Goal: Obtain resource: Download file/media

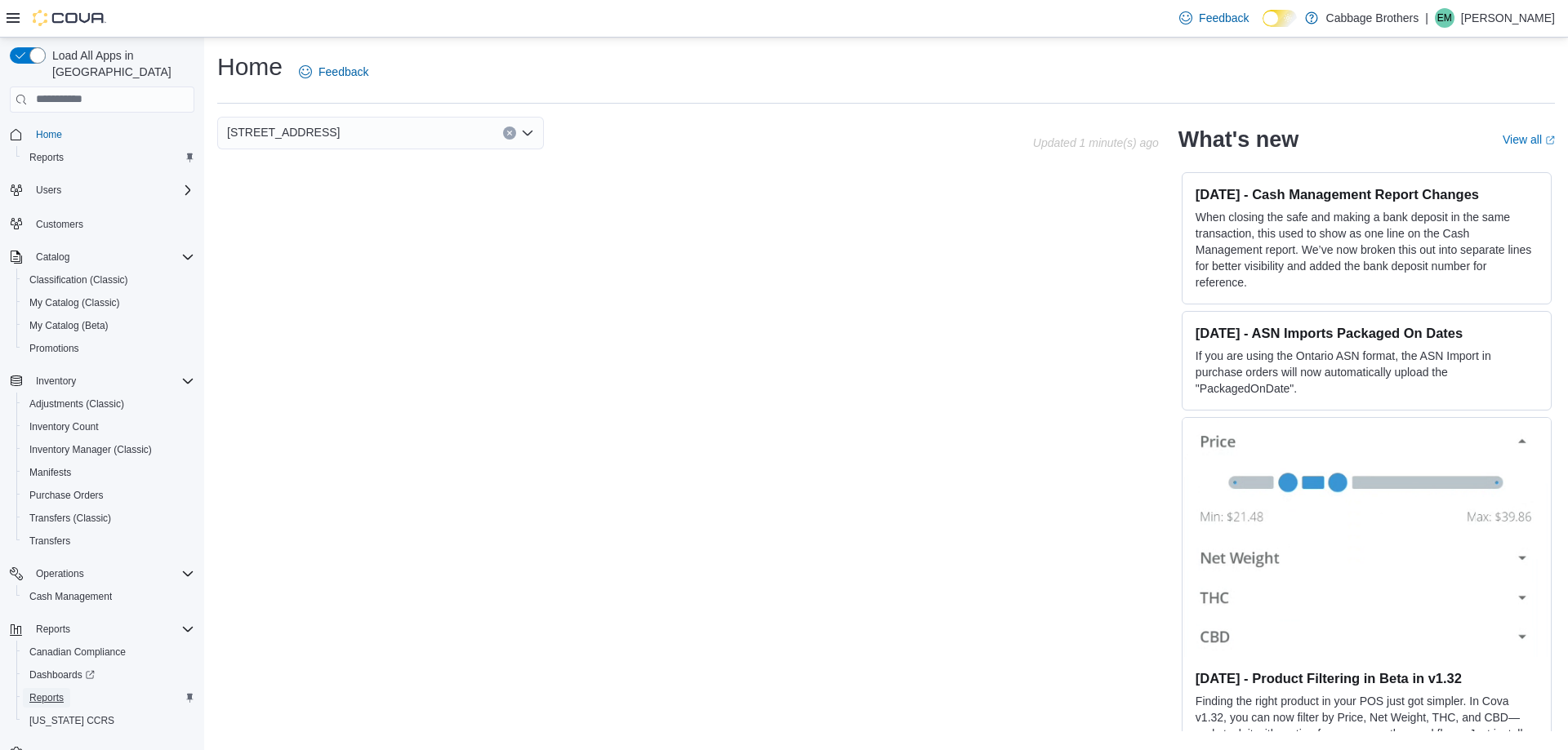
click at [65, 688] on link "Reports" at bounding box center [47, 698] width 48 height 20
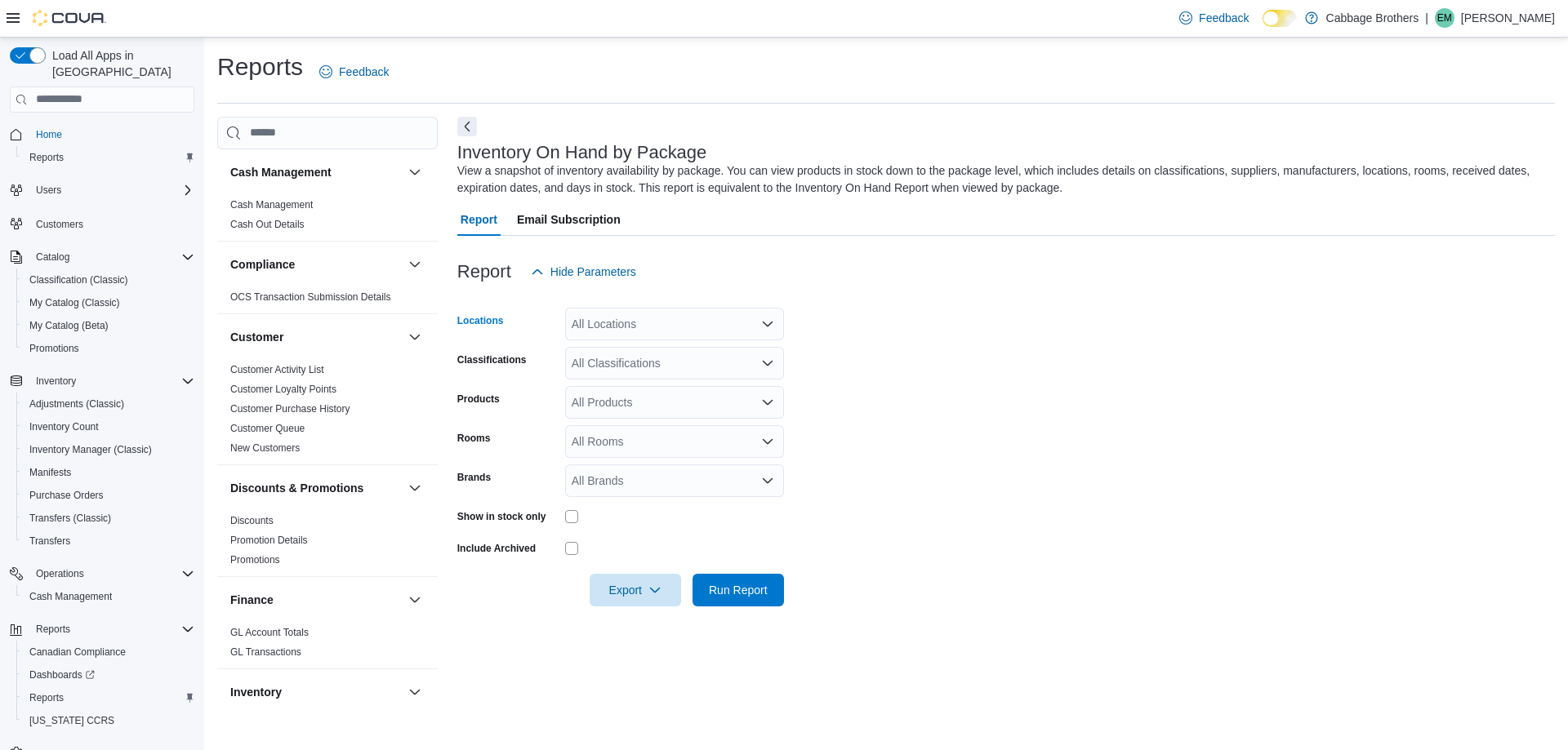
click at [642, 323] on div "All Locations" at bounding box center [675, 323] width 219 height 33
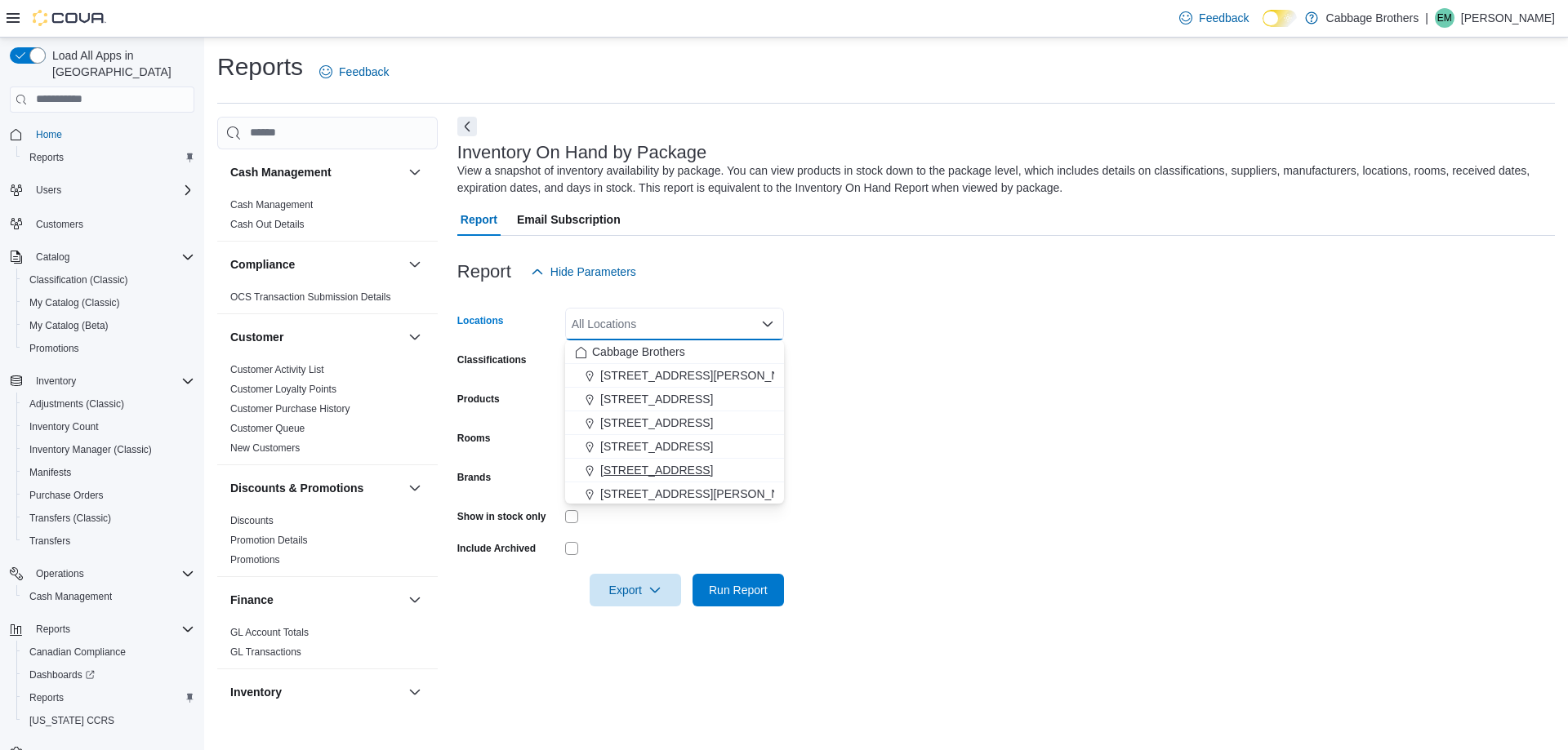
click at [626, 468] on span "57 Cootes Drive" at bounding box center [656, 470] width 112 height 16
click at [894, 445] on form "Locations 57 Cootes Drive Combo box. Selected. 57 Cootes Drive. Press Backspace…" at bounding box center [1006, 448] width 1097 height 318
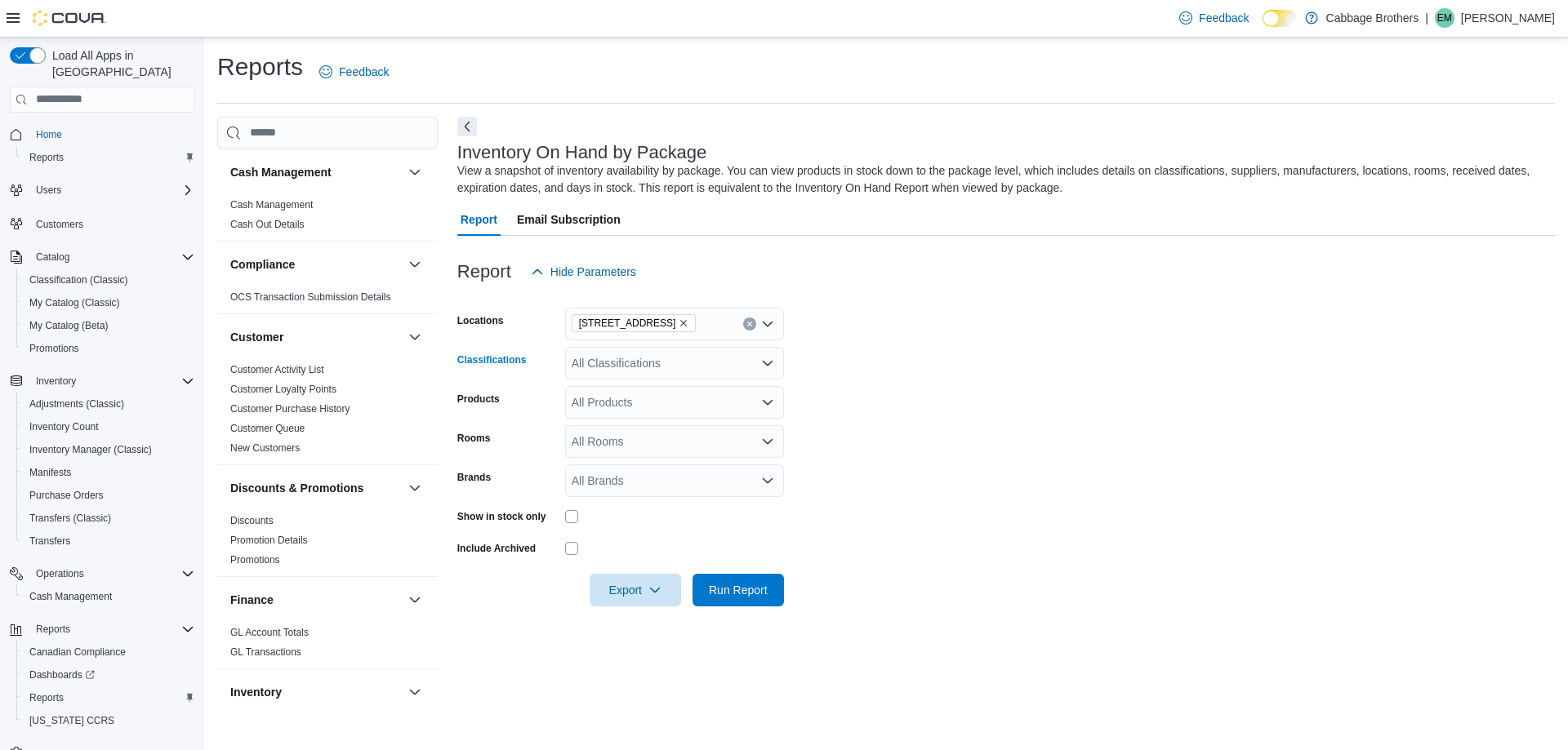
click at [631, 361] on div "All Classifications" at bounding box center [675, 363] width 219 height 33
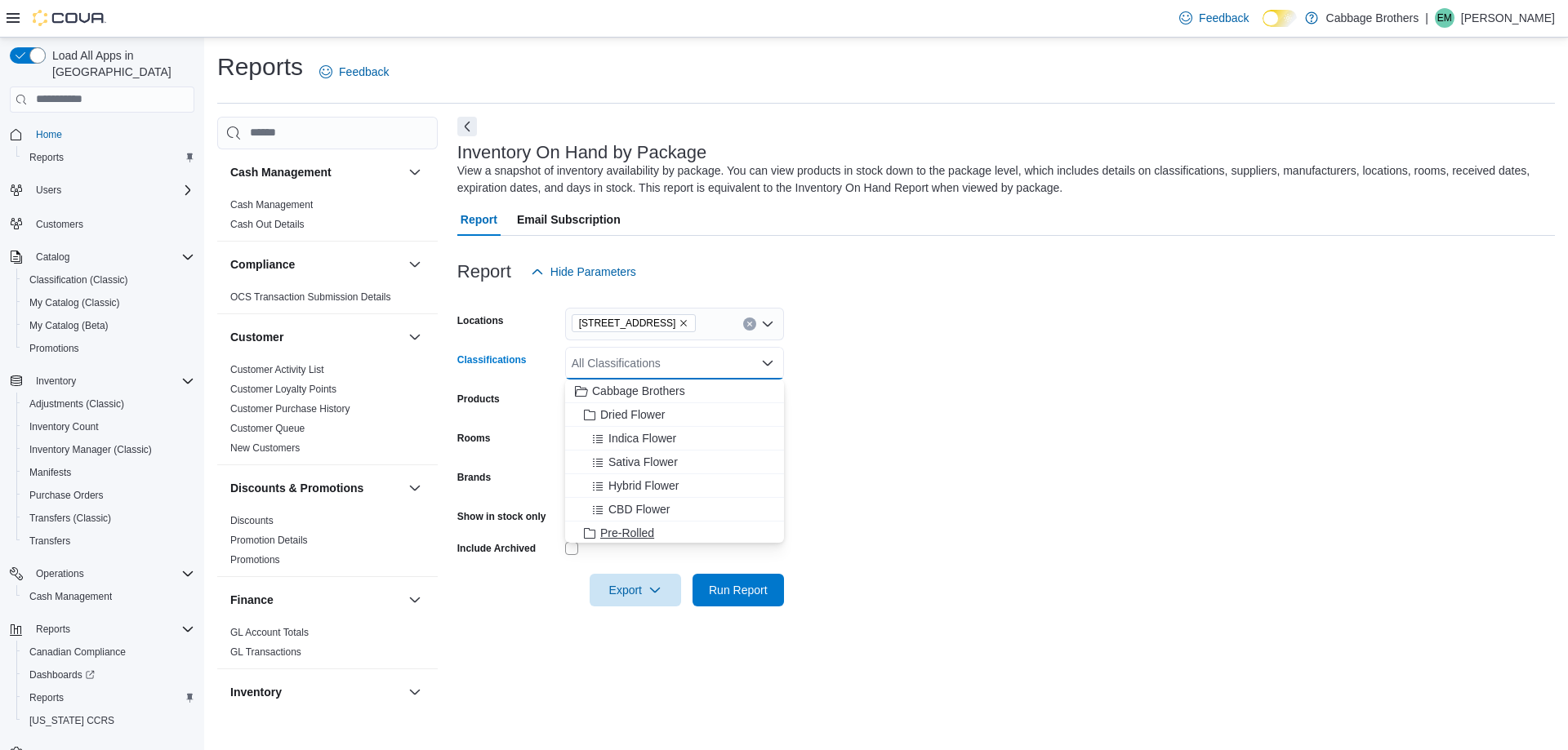
click at [617, 534] on span "Pre-Rolled" at bounding box center [627, 533] width 54 height 16
click at [921, 473] on form "Locations 57 Cootes Drive Classifications Pre-Rolled Combo box. Selected. Pre-R…" at bounding box center [1006, 448] width 1097 height 318
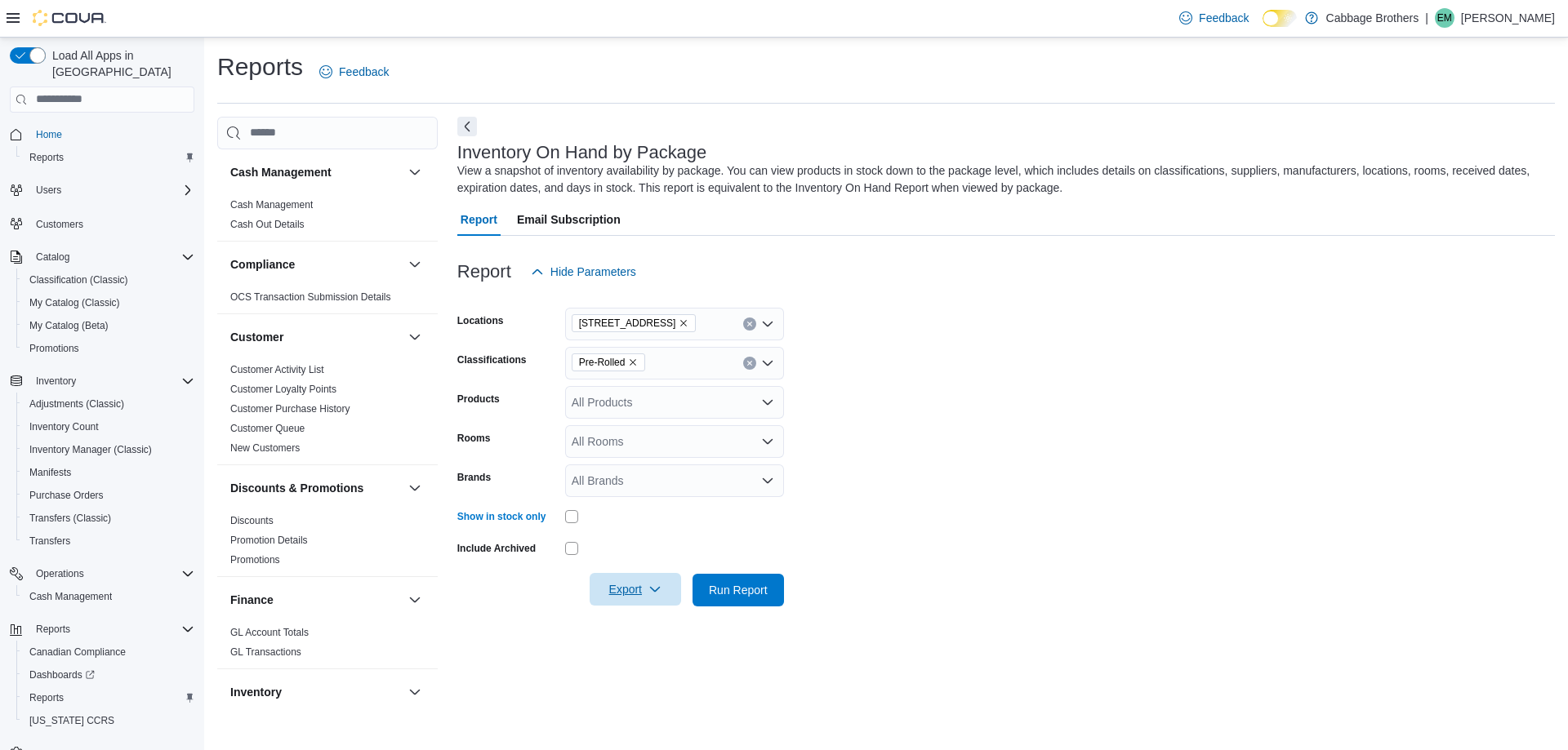
click at [617, 585] on span "Export" at bounding box center [635, 589] width 72 height 33
click at [633, 659] on span "Export to Csv" at bounding box center [638, 655] width 74 height 13
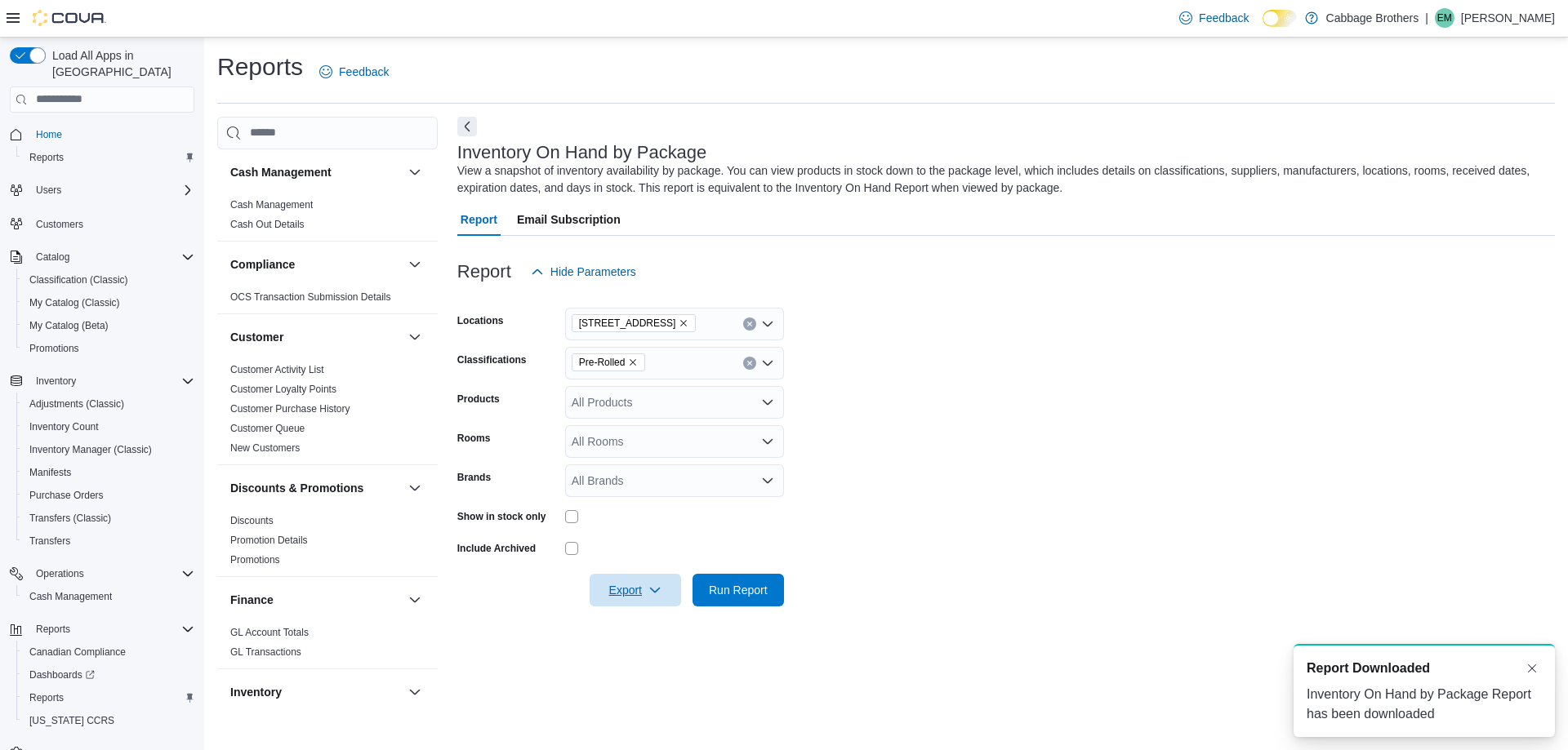
scroll to position [0, 0]
